Goal: Task Accomplishment & Management: Manage account settings

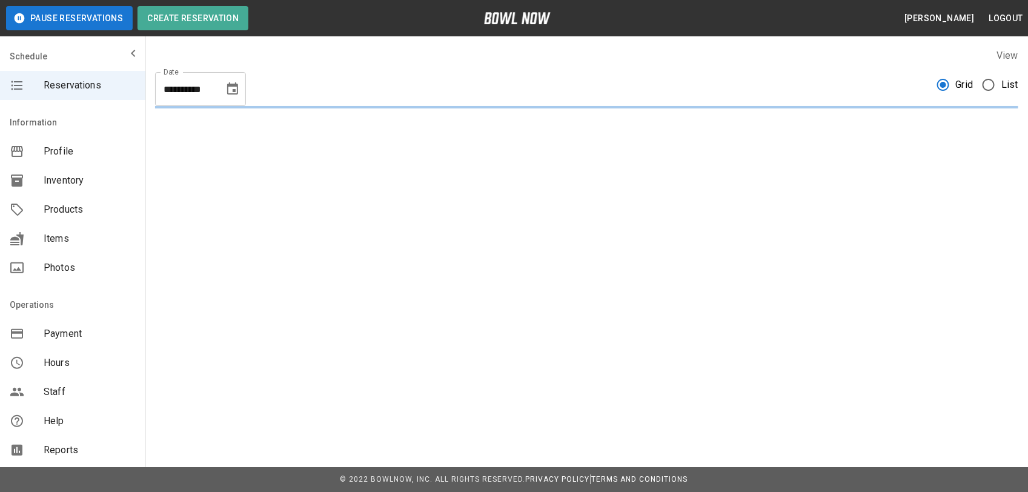
click at [1002, 82] on span "List" at bounding box center [1010, 85] width 17 height 15
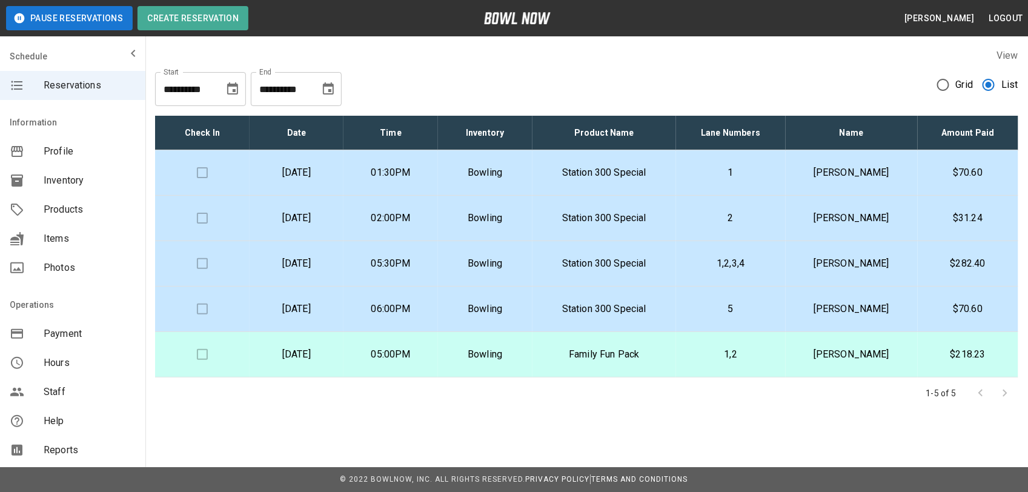
click at [831, 159] on td "[PERSON_NAME]" at bounding box center [852, 172] width 132 height 45
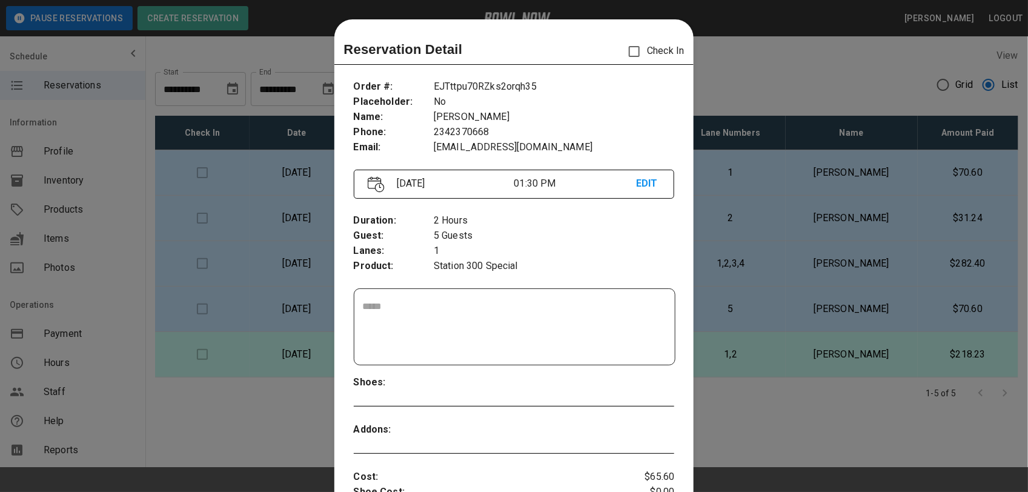
scroll to position [19, 0]
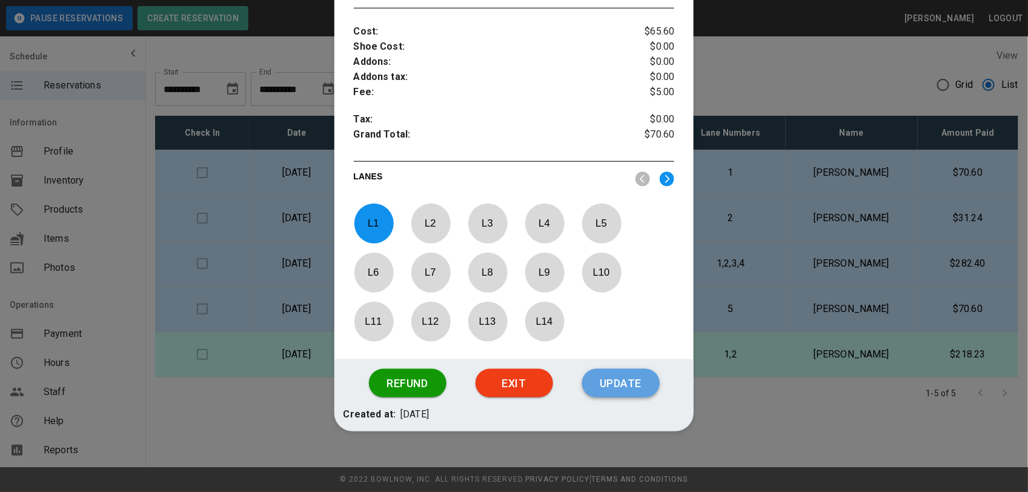
click at [604, 394] on button "Update" at bounding box center [621, 383] width 78 height 29
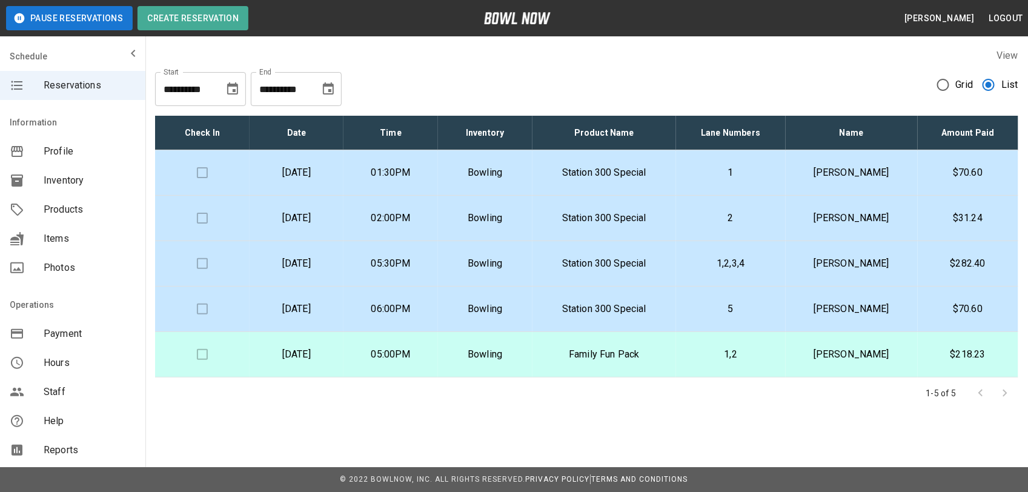
click at [596, 159] on td "Station 300 Special" at bounding box center [605, 172] width 144 height 45
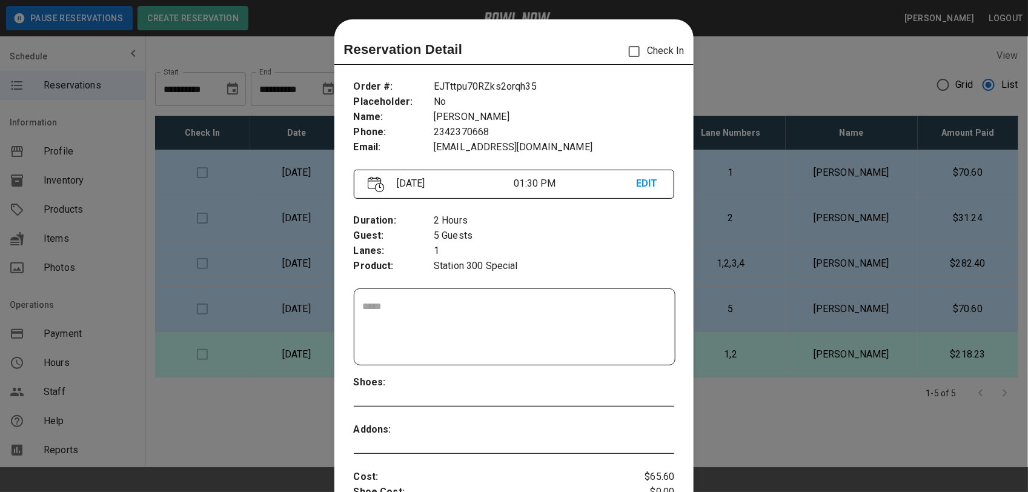
scroll to position [19, 0]
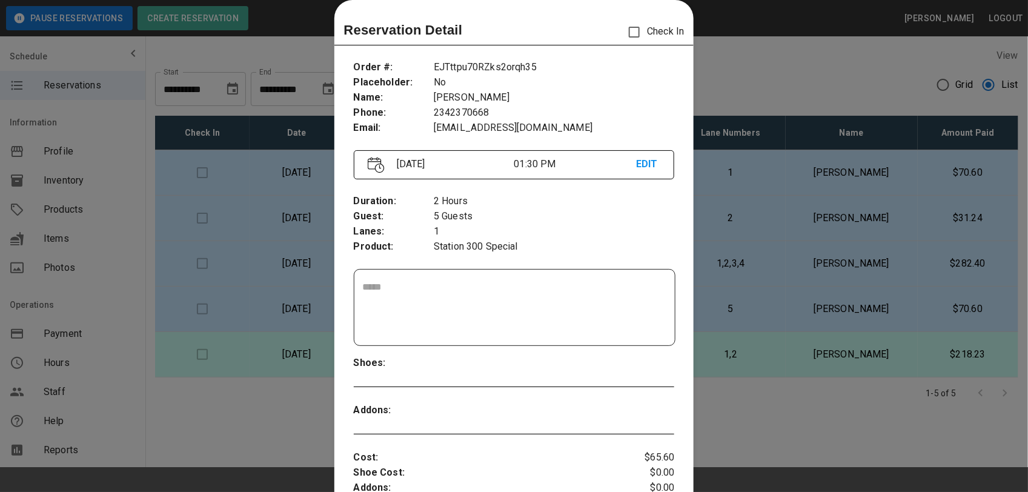
click at [750, 46] on div at bounding box center [514, 246] width 1028 height 492
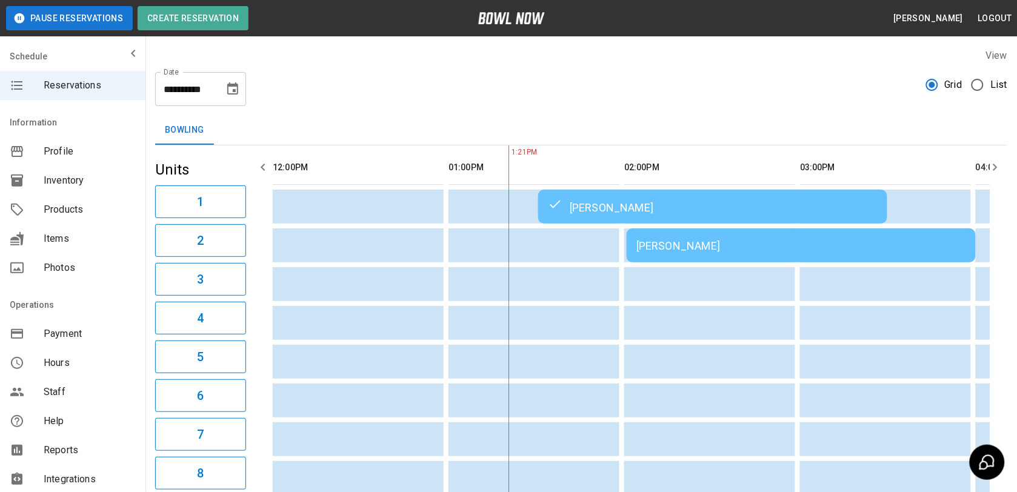
scroll to position [0, 176]
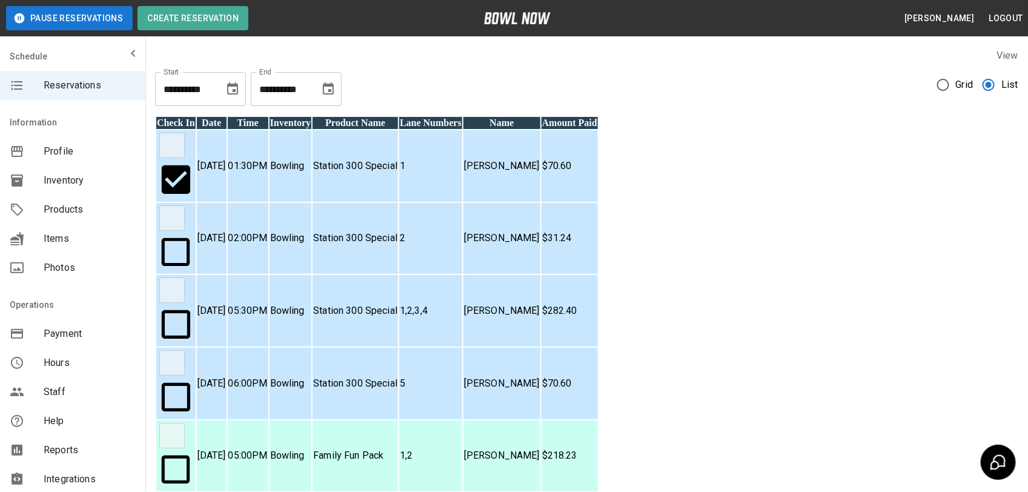
click at [398, 231] on p "Station 300 Special" at bounding box center [355, 238] width 84 height 15
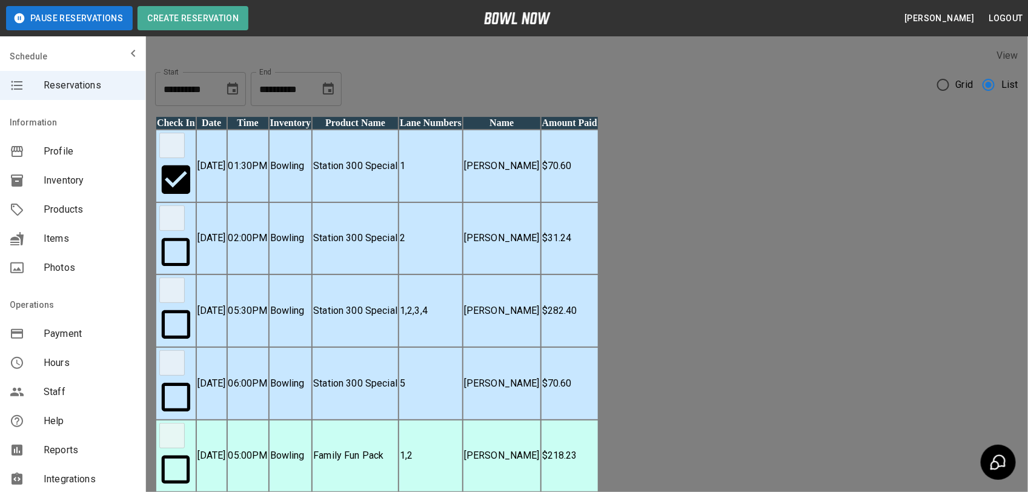
scroll to position [447, 0]
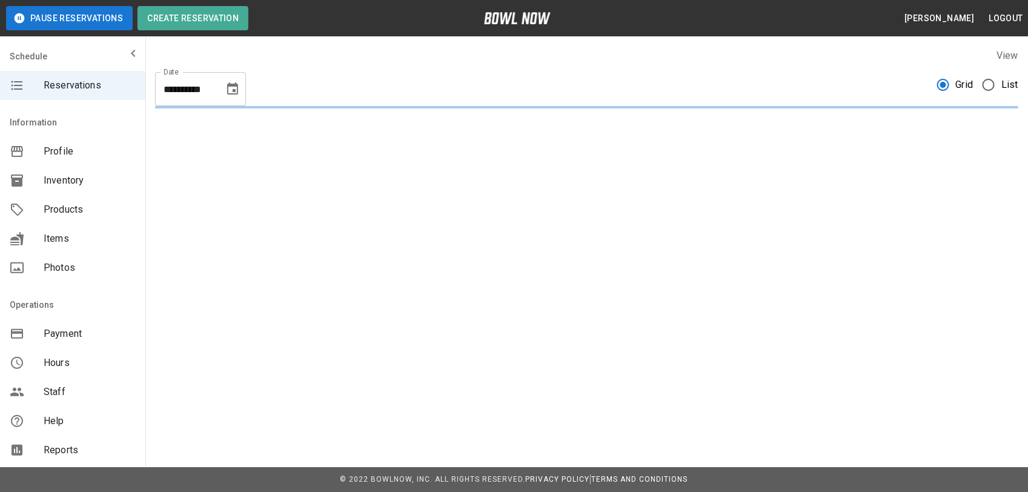
click at [1002, 85] on span "List" at bounding box center [1010, 85] width 17 height 15
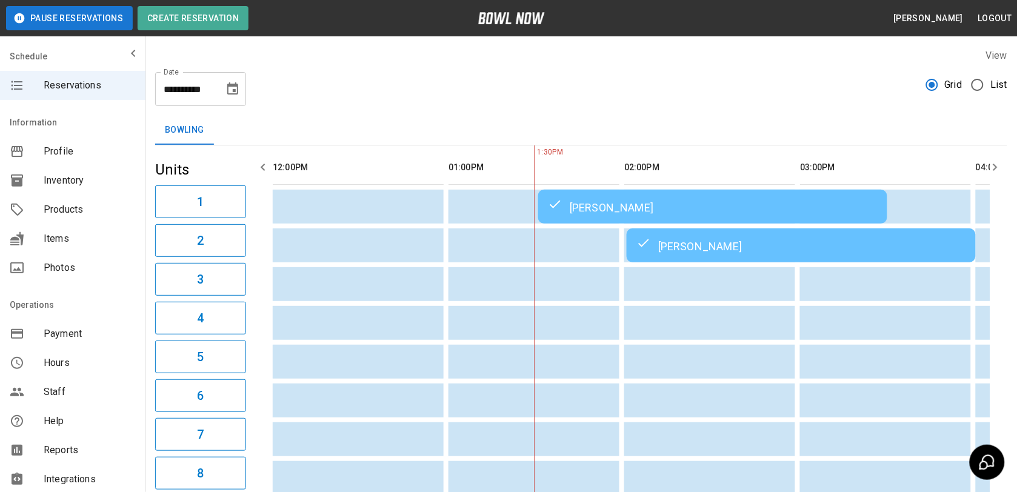
scroll to position [0, 176]
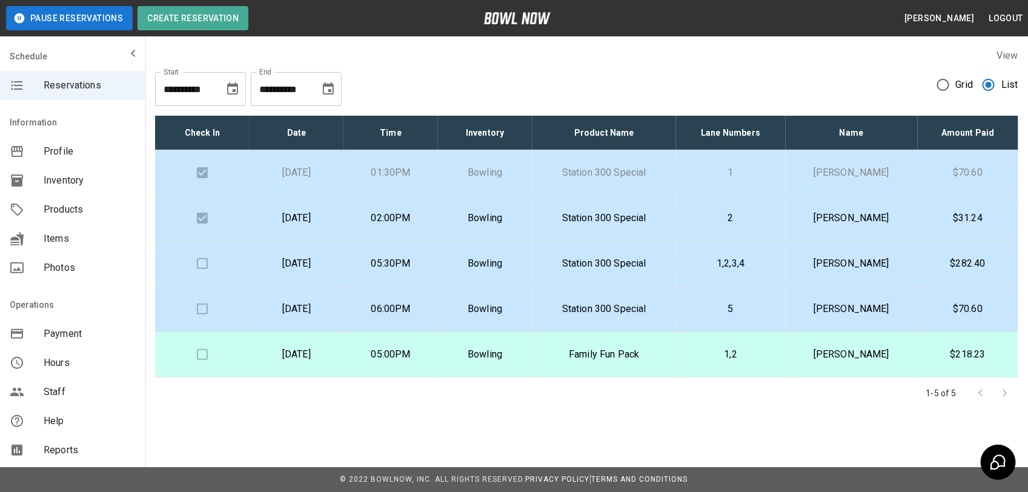
click at [593, 61] on div "View" at bounding box center [586, 55] width 863 height 14
click at [786, 224] on td "[PERSON_NAME]" at bounding box center [852, 218] width 132 height 45
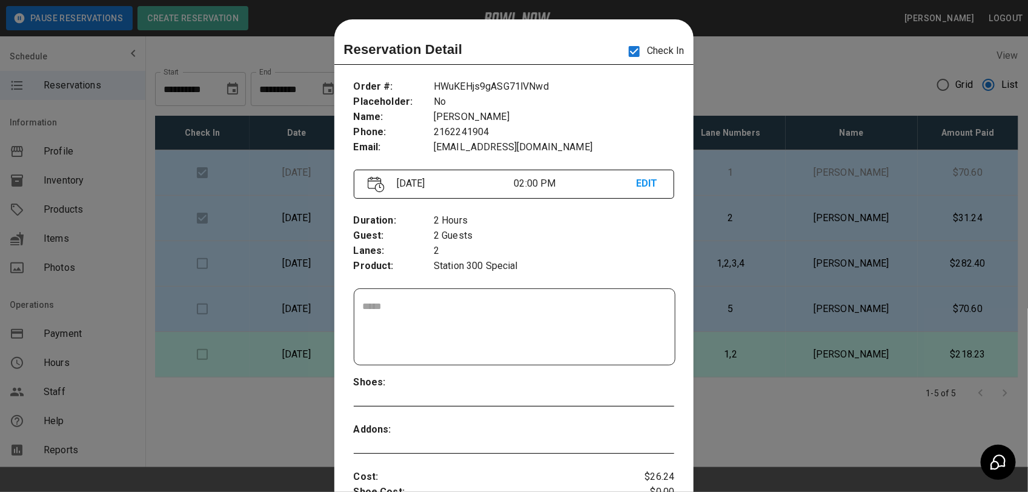
scroll to position [19, 0]
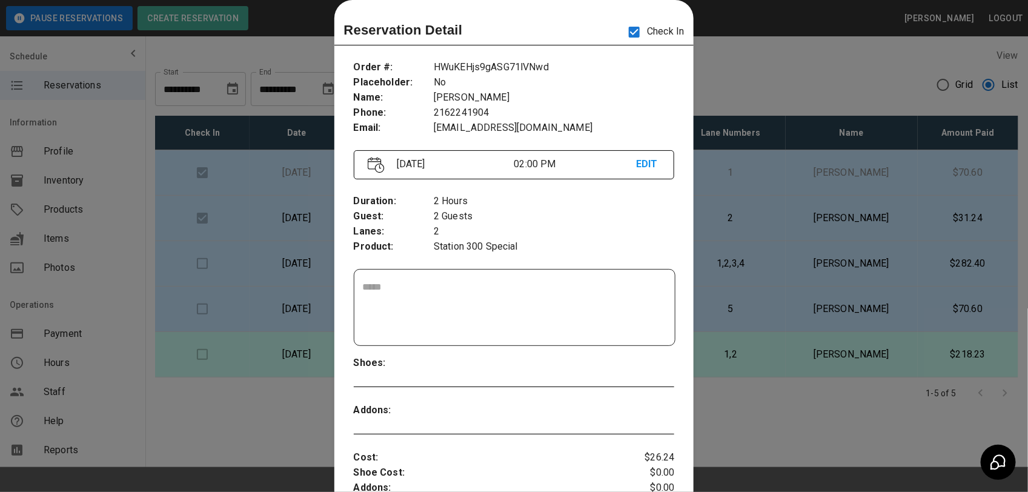
click at [724, 98] on div at bounding box center [514, 246] width 1028 height 492
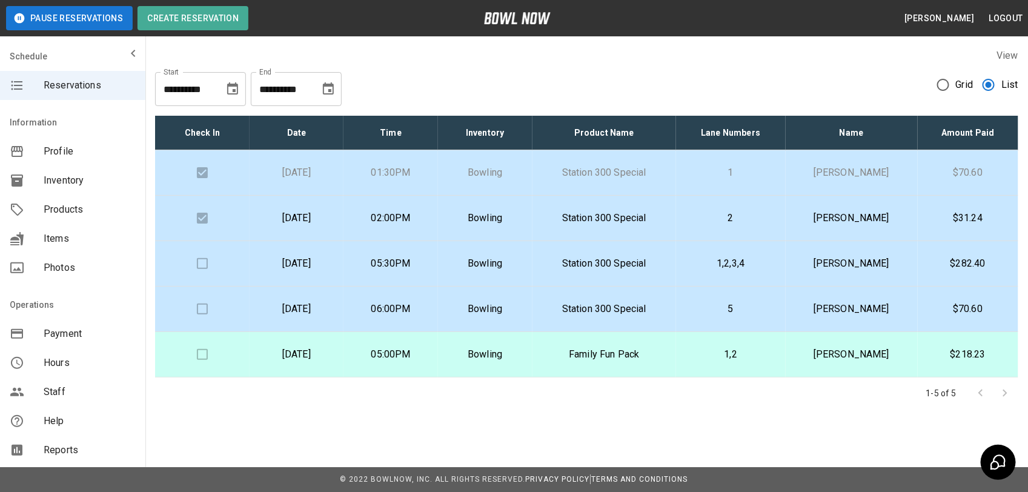
click at [750, 227] on td "2" at bounding box center [730, 218] width 109 height 45
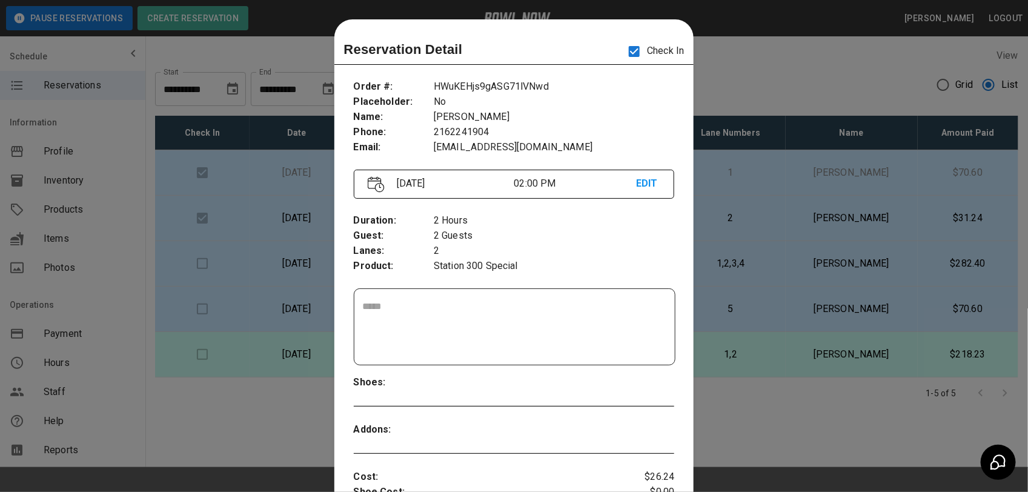
scroll to position [19, 0]
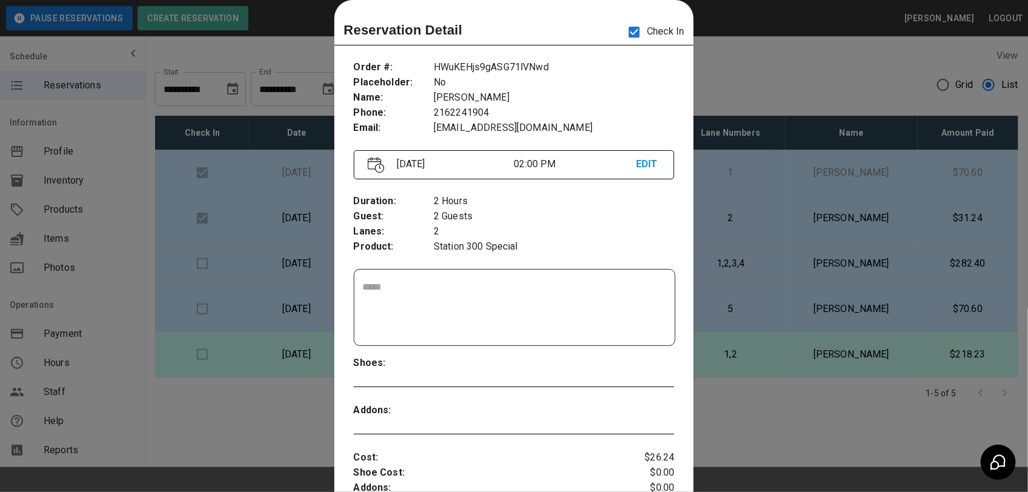
click at [700, 89] on div at bounding box center [514, 246] width 1028 height 492
